Goal: Find specific page/section: Find specific page/section

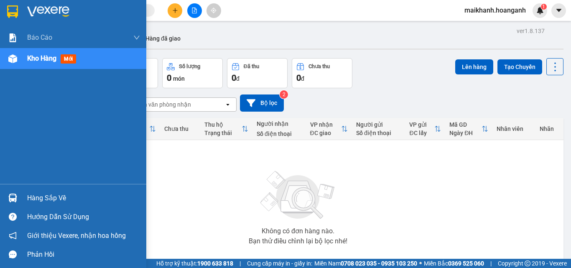
click at [49, 59] on span "Kho hàng" at bounding box center [41, 58] width 29 height 8
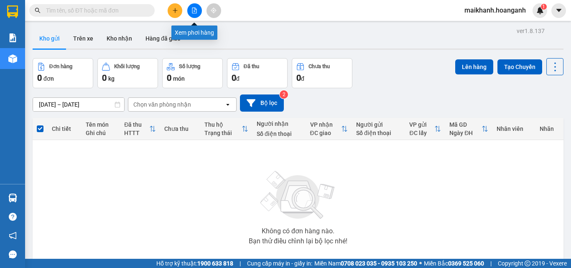
click at [196, 12] on icon "file-add" at bounding box center [194, 11] width 6 height 6
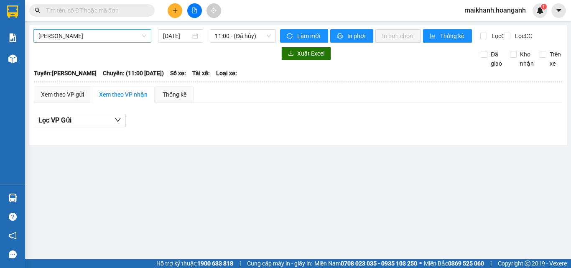
click at [125, 36] on span "[PERSON_NAME]" at bounding box center [92, 36] width 108 height 13
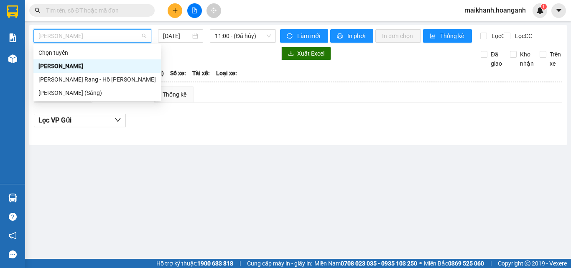
click at [94, 67] on div "[PERSON_NAME]" at bounding box center [96, 65] width 117 height 9
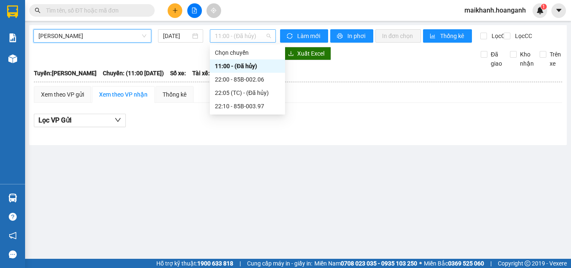
click at [246, 36] on span "11:00 - (Đã hủy)" at bounding box center [243, 36] width 56 height 13
click at [257, 79] on div "22:00 - 85B-002.06" at bounding box center [247, 79] width 65 height 9
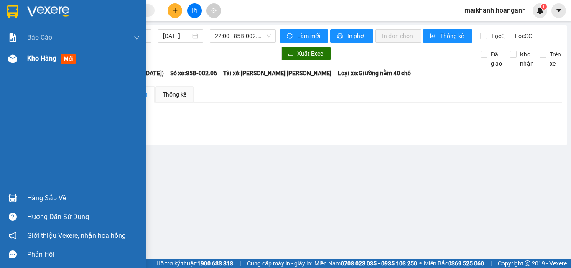
click at [46, 60] on span "Kho hàng" at bounding box center [41, 58] width 29 height 8
